Goal: Information Seeking & Learning: Learn about a topic

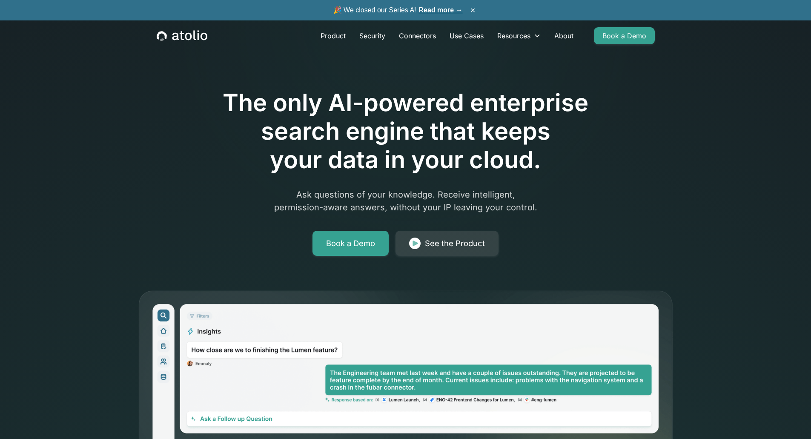
click at [454, 8] on link "Read more →" at bounding box center [441, 9] width 44 height 7
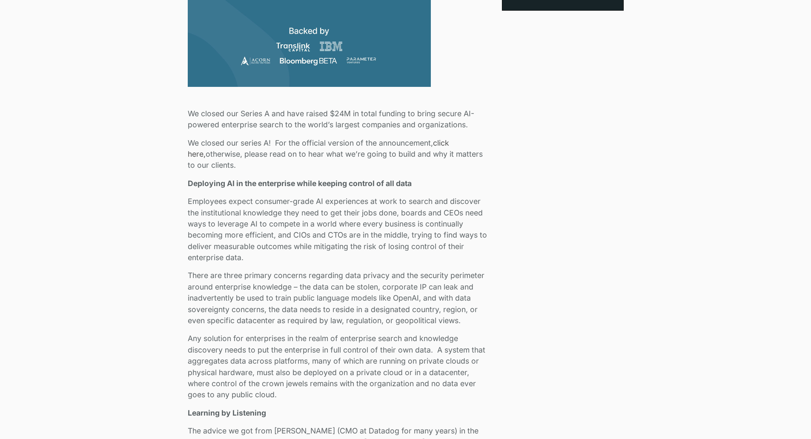
scroll to position [341, 0]
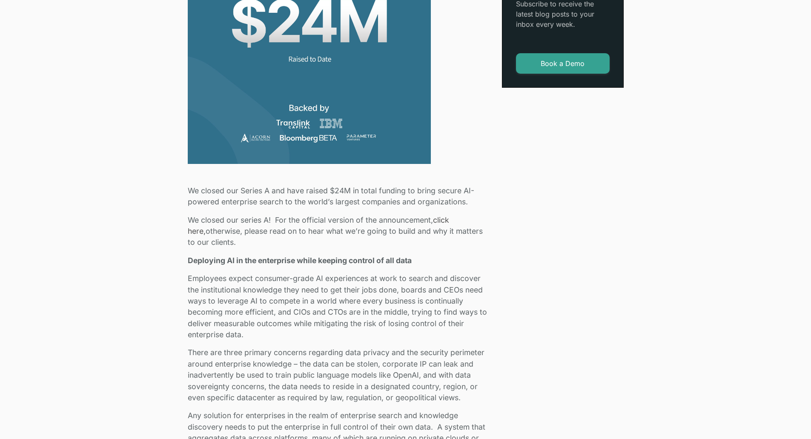
click at [350, 95] on img at bounding box center [309, 41] width 243 height 243
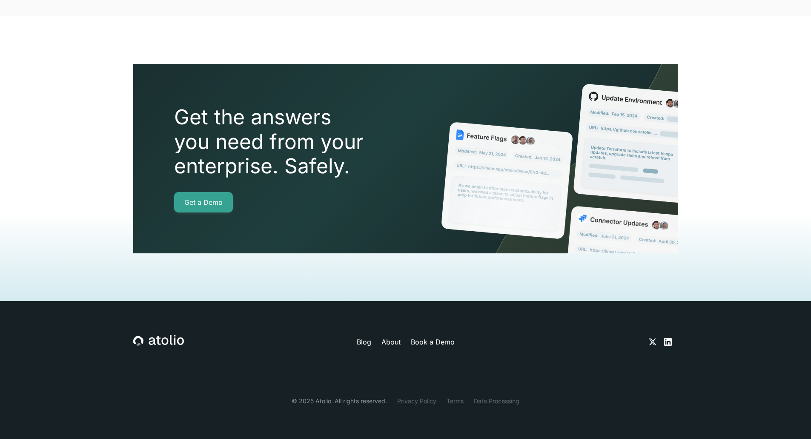
scroll to position [2173, 0]
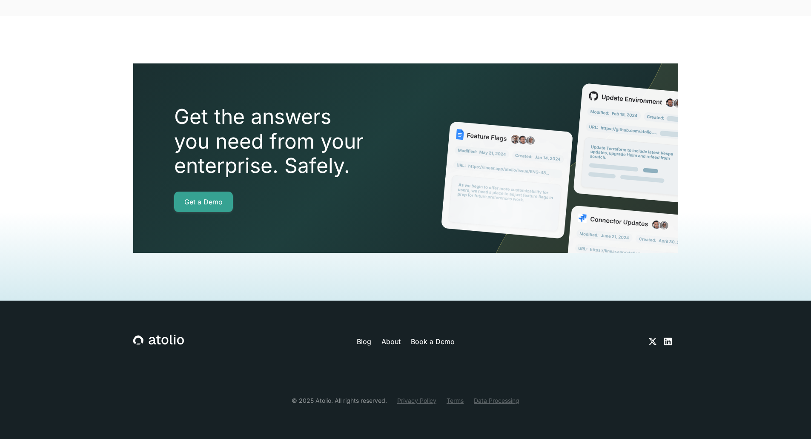
click at [319, 400] on div "© 2025 Atolio. All rights reserved." at bounding box center [339, 400] width 95 height 9
click at [406, 400] on link "Privacy Policy" at bounding box center [416, 400] width 39 height 9
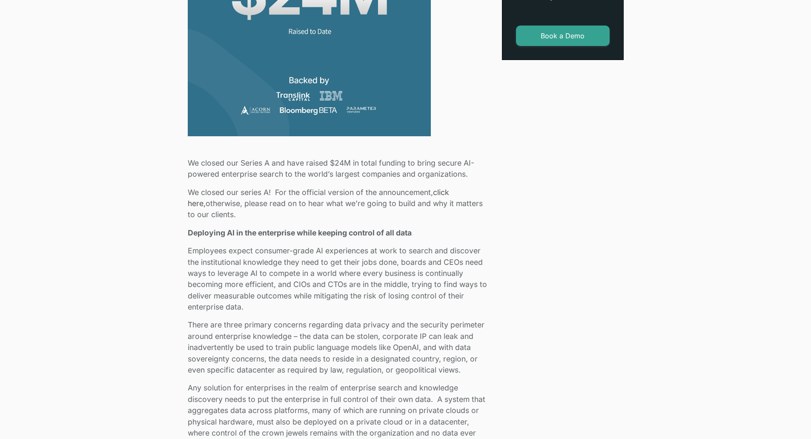
scroll to position [383, 0]
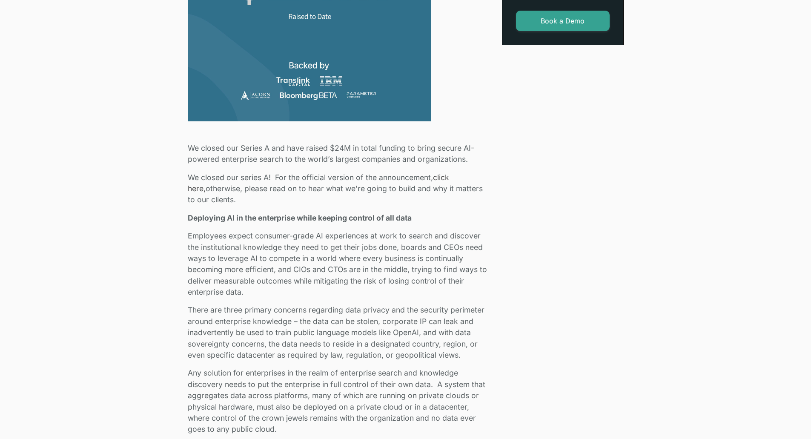
click at [440, 191] on p "We closed our series A! For the official version of the announcement, click her…" at bounding box center [340, 189] width 304 height 34
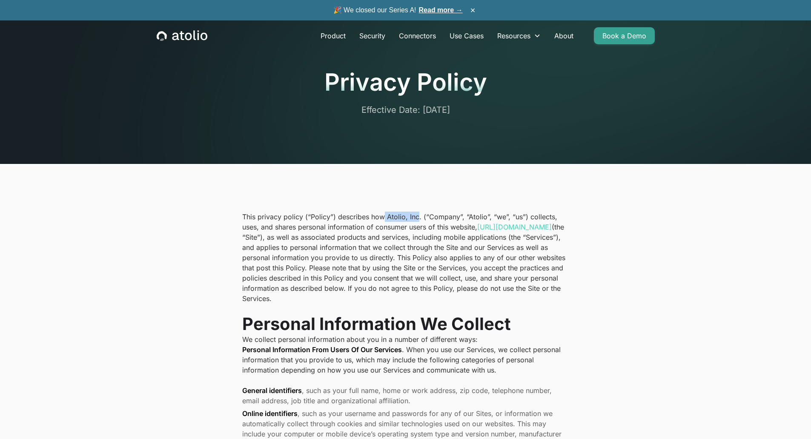
drag, startPoint x: 384, startPoint y: 217, endPoint x: 417, endPoint y: 218, distance: 32.8
click at [417, 218] on p "This privacy policy (“Policy”) describes how Atolio, Inc. (“Company”, “Atolio”,…" at bounding box center [405, 258] width 327 height 92
copy p "Atolio, Inc"
